Goal: Check status: Check status

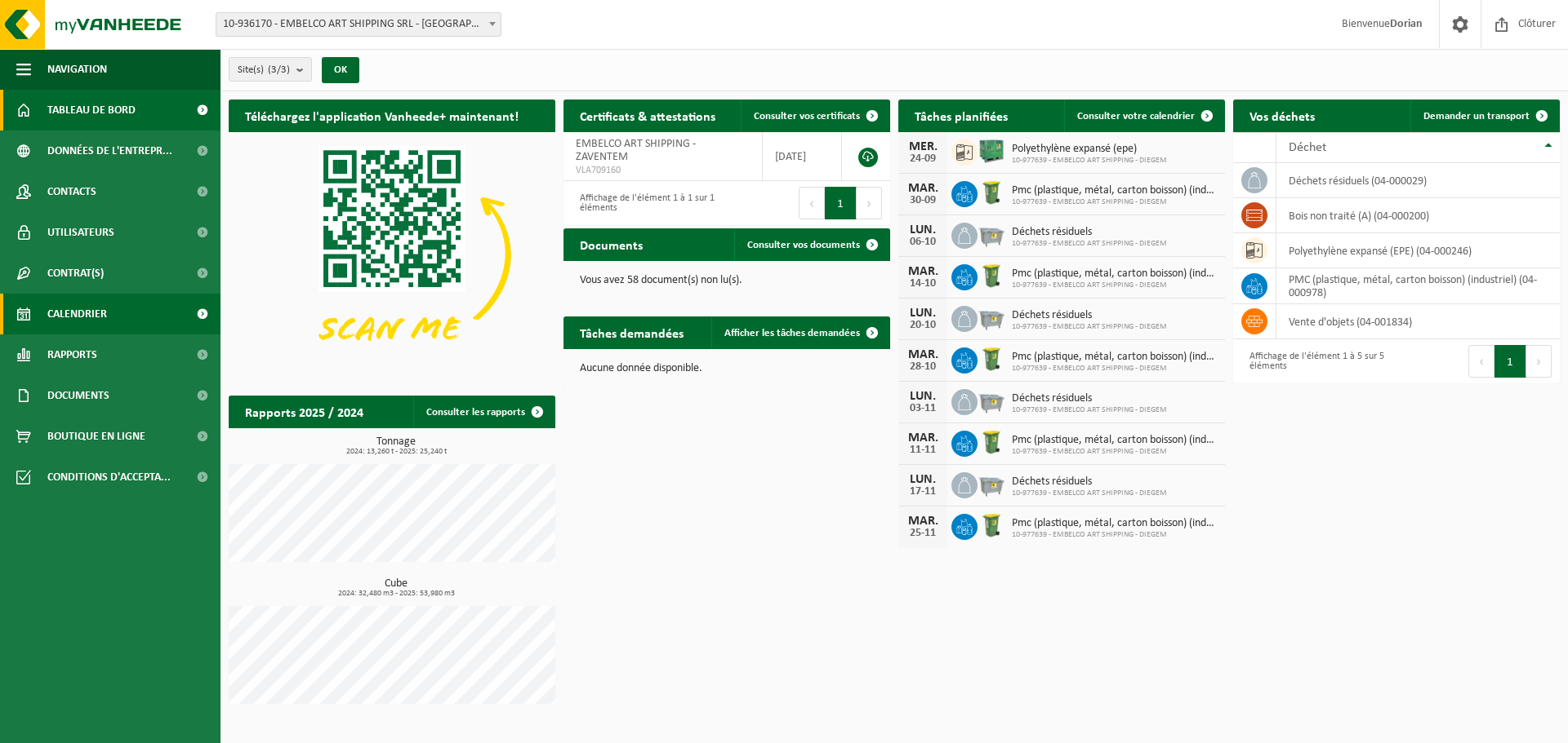
click at [111, 308] on link "Calendrier" at bounding box center [110, 314] width 221 height 41
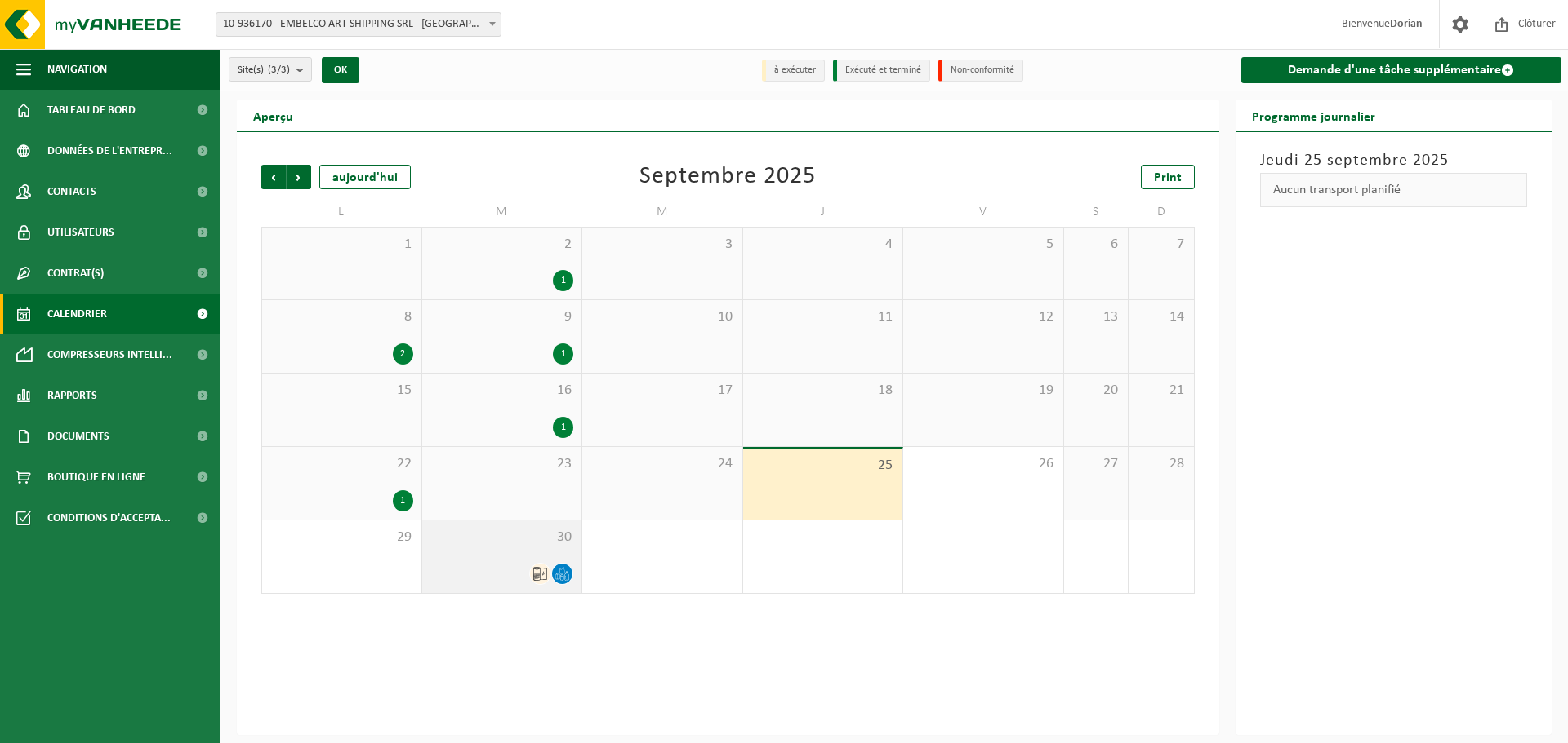
click at [491, 556] on div "30" at bounding box center [501, 557] width 160 height 73
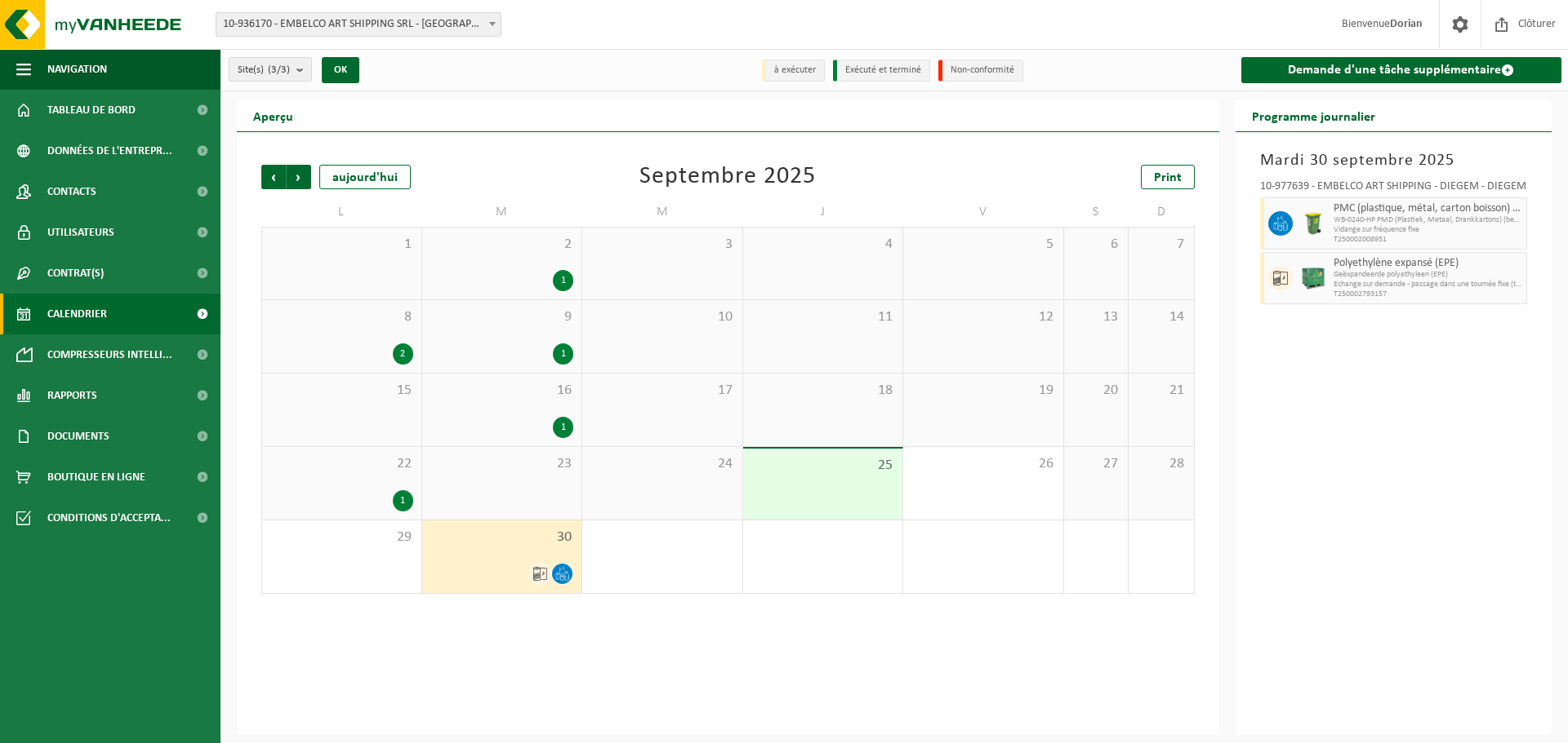
click at [659, 476] on div "24" at bounding box center [661, 484] width 160 height 73
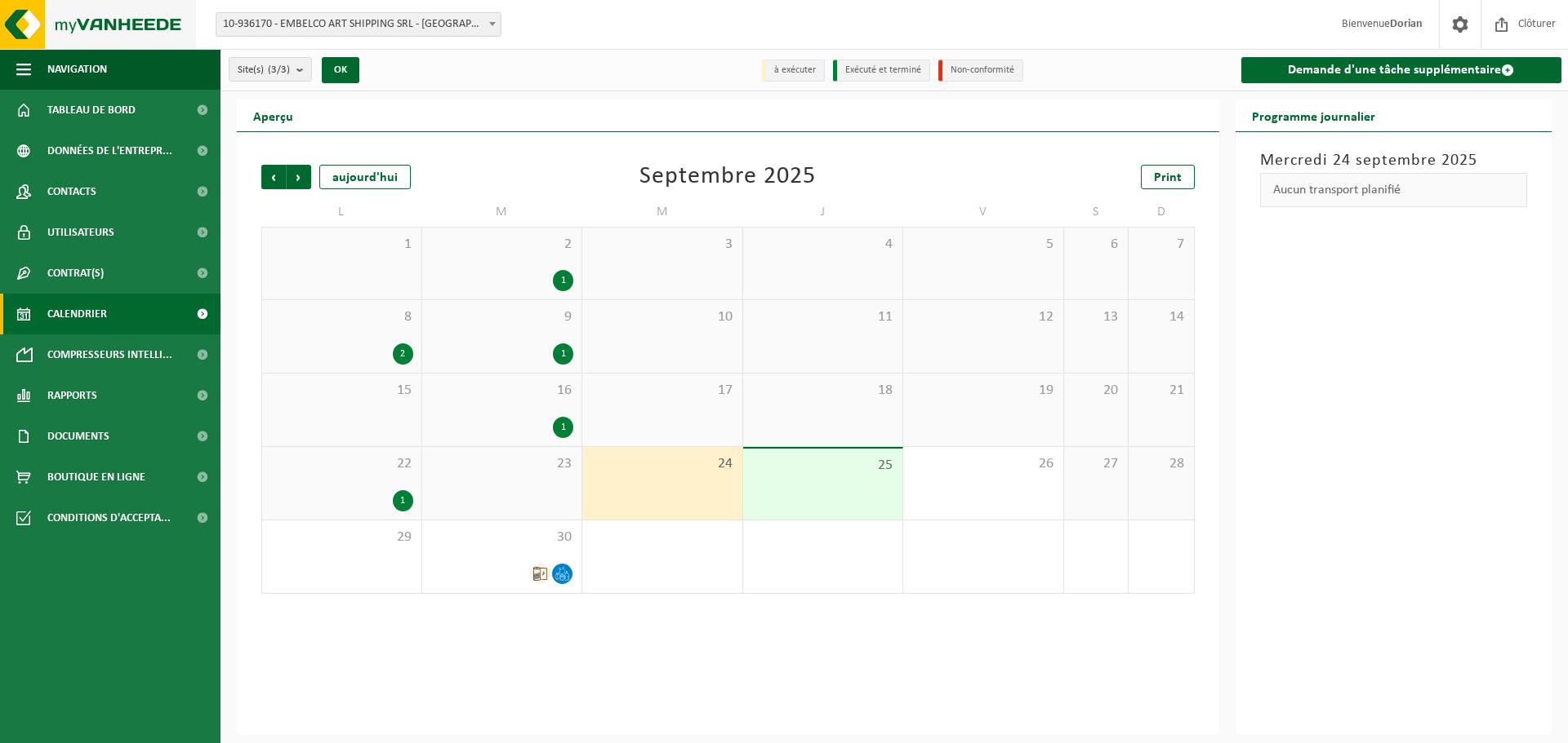
click at [76, 23] on img at bounding box center [98, 24] width 196 height 49
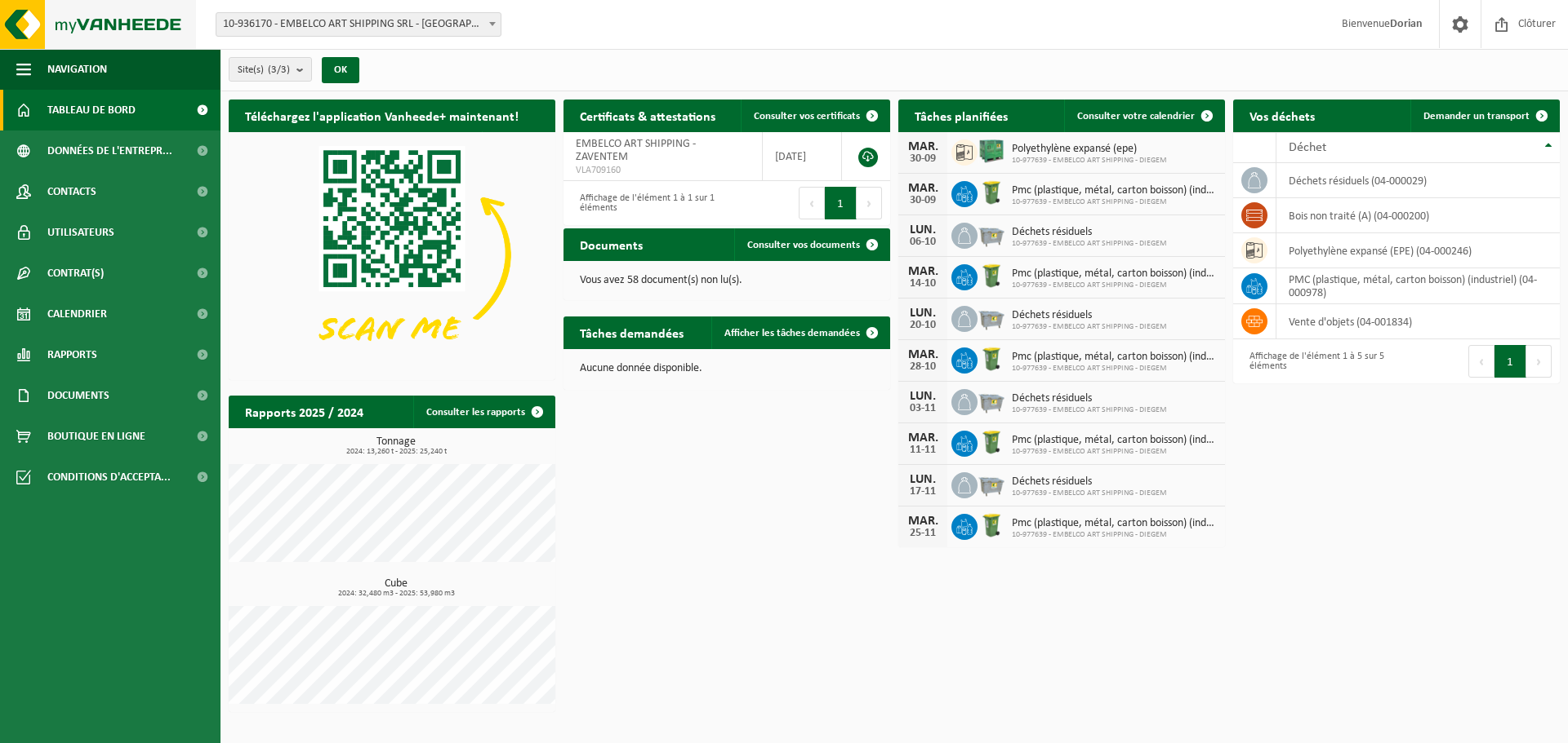
click at [108, 25] on img at bounding box center [98, 24] width 196 height 49
